Goal: Check status: Check status

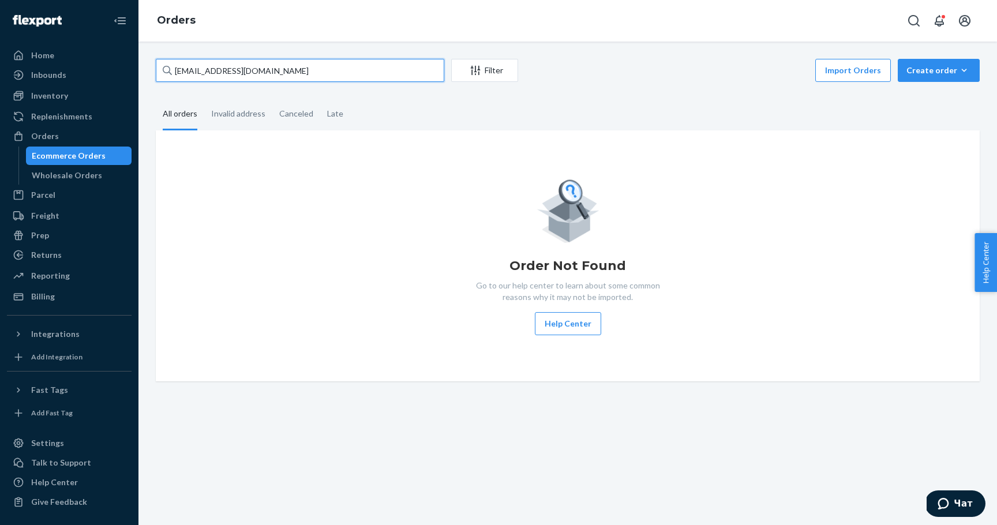
paste input "[PERSON_NAME]"
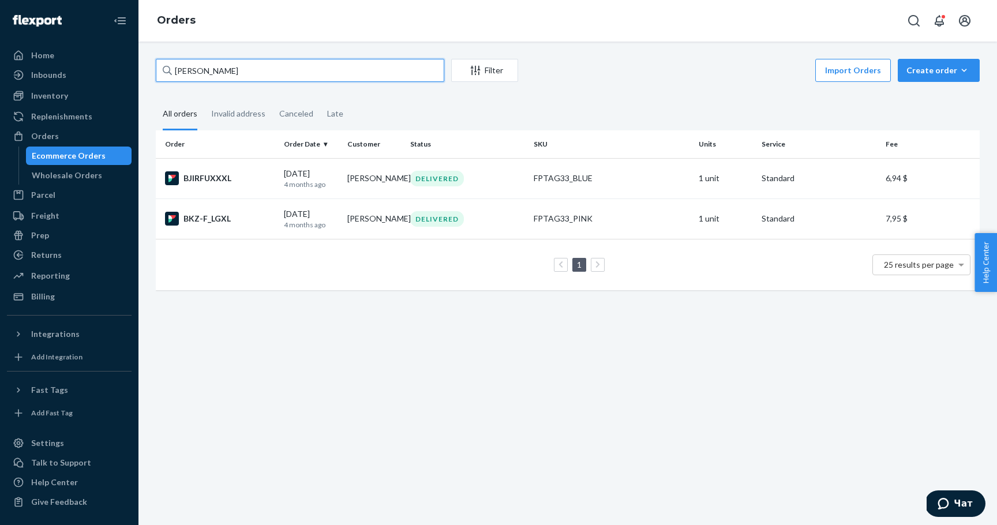
type input "[PERSON_NAME]"
click at [353, 171] on td "[PERSON_NAME]" at bounding box center [374, 178] width 63 height 40
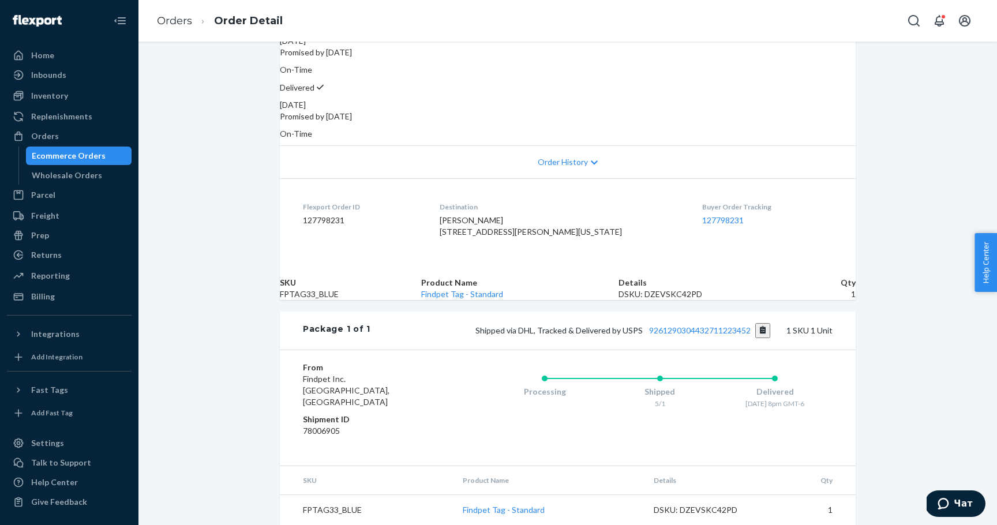
scroll to position [207, 0]
click at [766, 327] on button "Copy tracking number" at bounding box center [763, 330] width 16 height 15
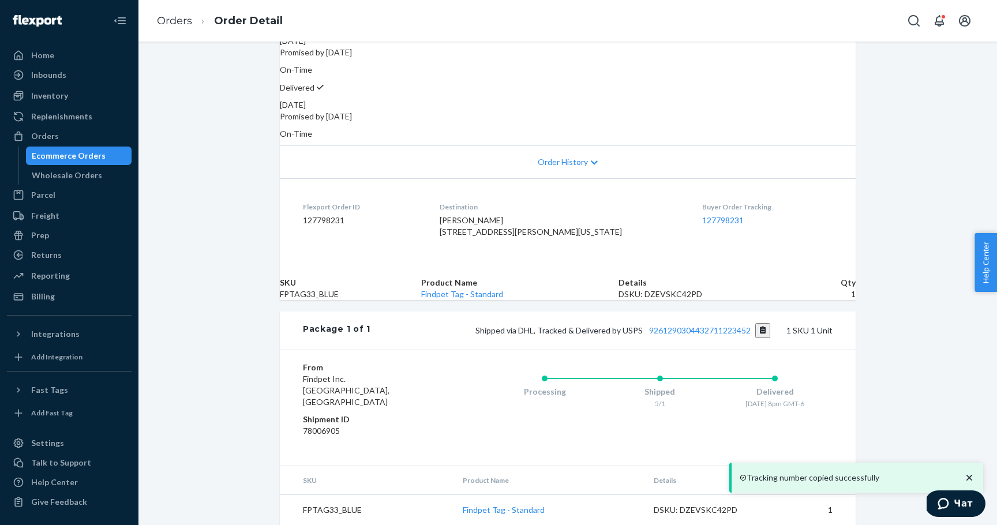
click at [607, 326] on span "Shipped via DHL, Tracked & Delivered by USPS 9261290304432711223452" at bounding box center [623, 331] width 295 height 10
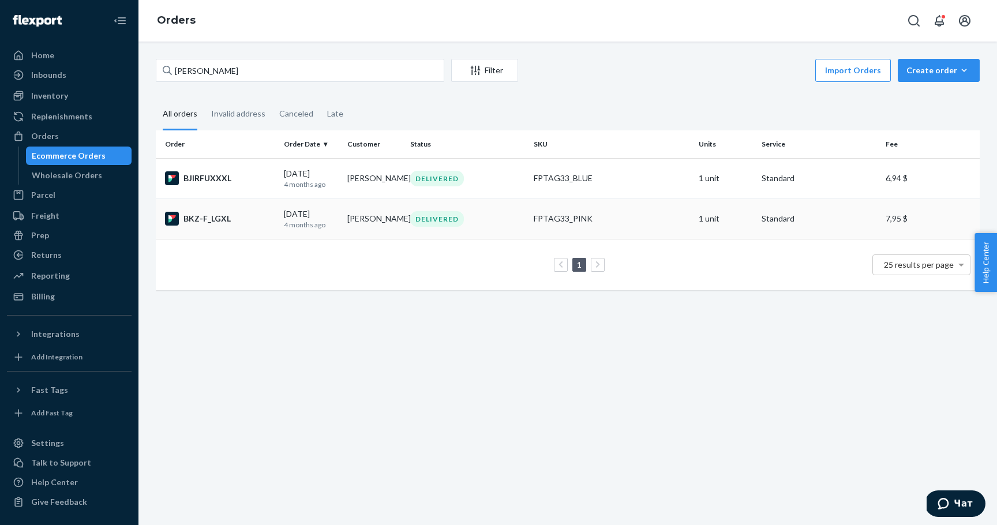
click at [723, 206] on td "1 unit" at bounding box center [725, 219] width 63 height 40
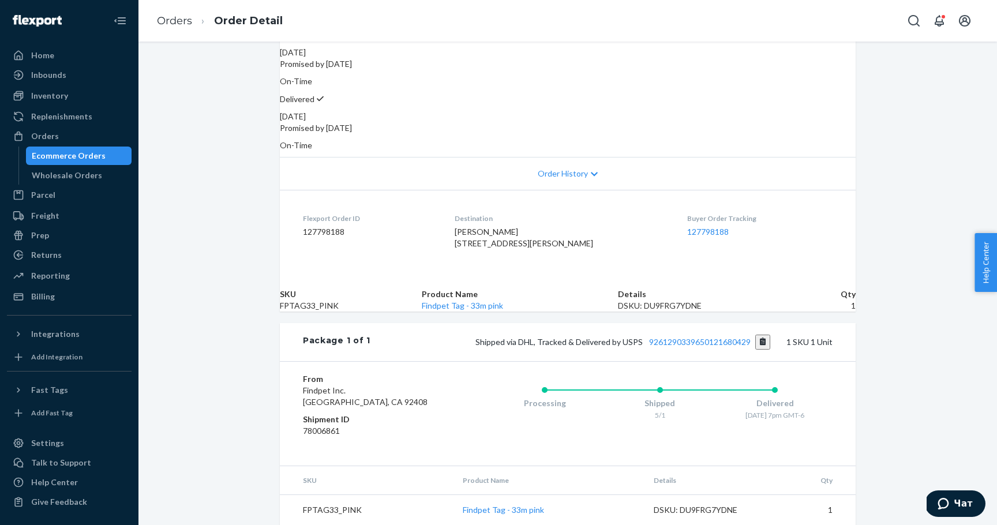
scroll to position [207, 0]
